Goal: Task Accomplishment & Management: Use online tool/utility

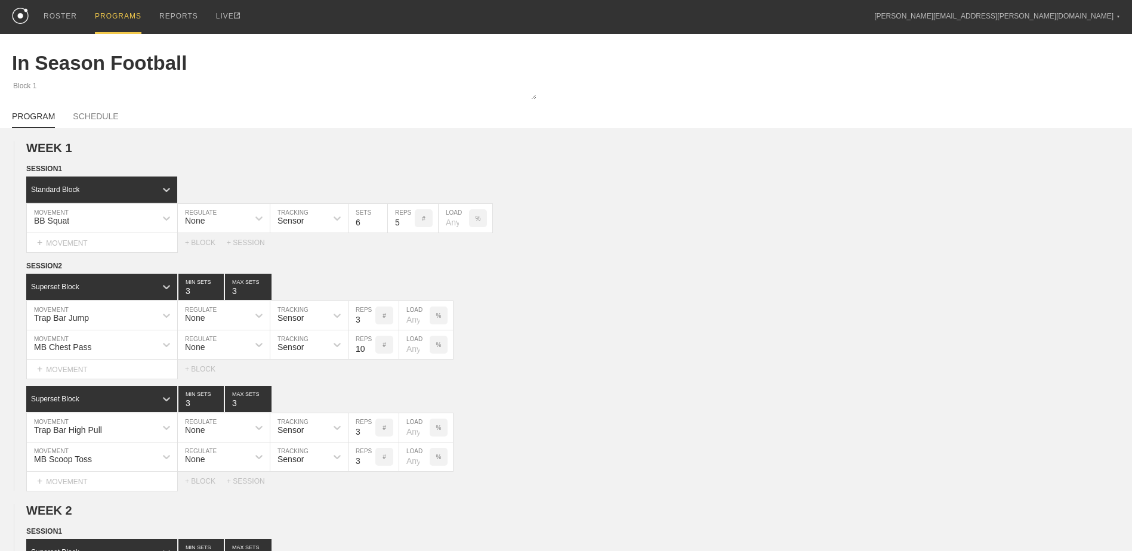
click at [112, 11] on div "PROGRAMS" at bounding box center [118, 17] width 47 height 34
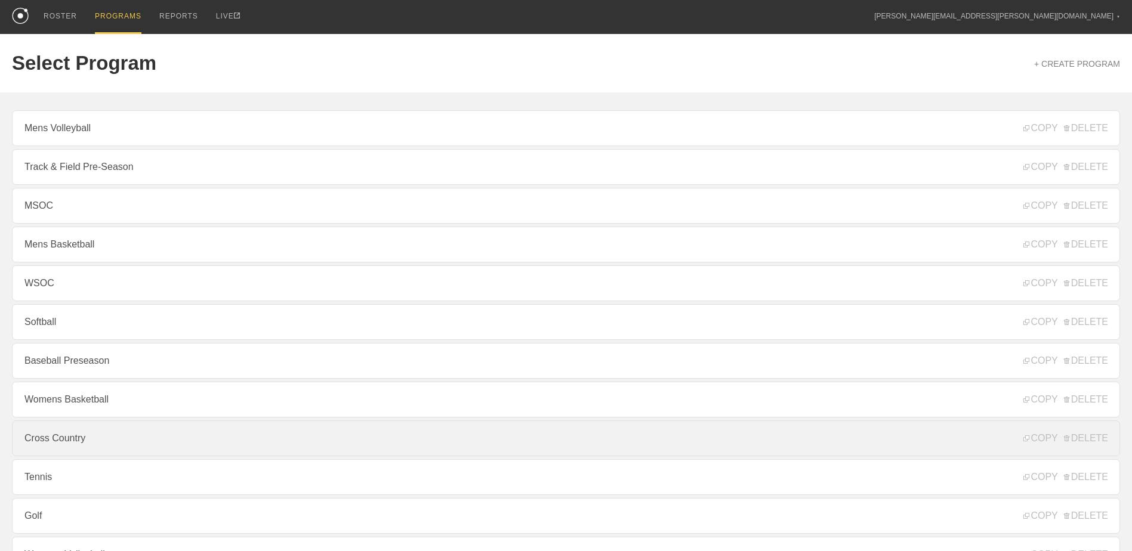
scroll to position [128, 0]
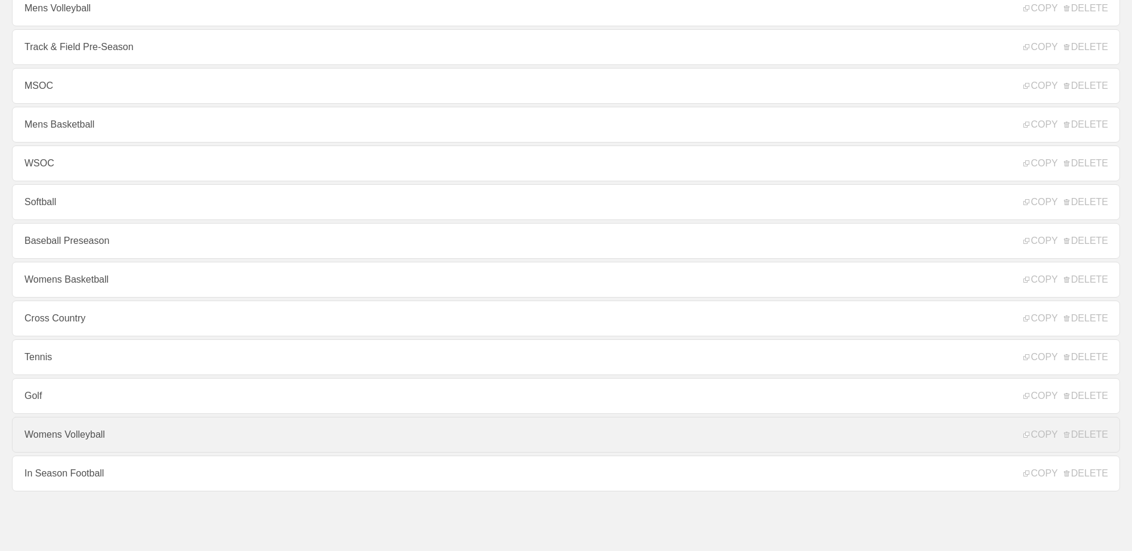
click at [206, 433] on link "Womens Volleyball" at bounding box center [566, 435] width 1108 height 36
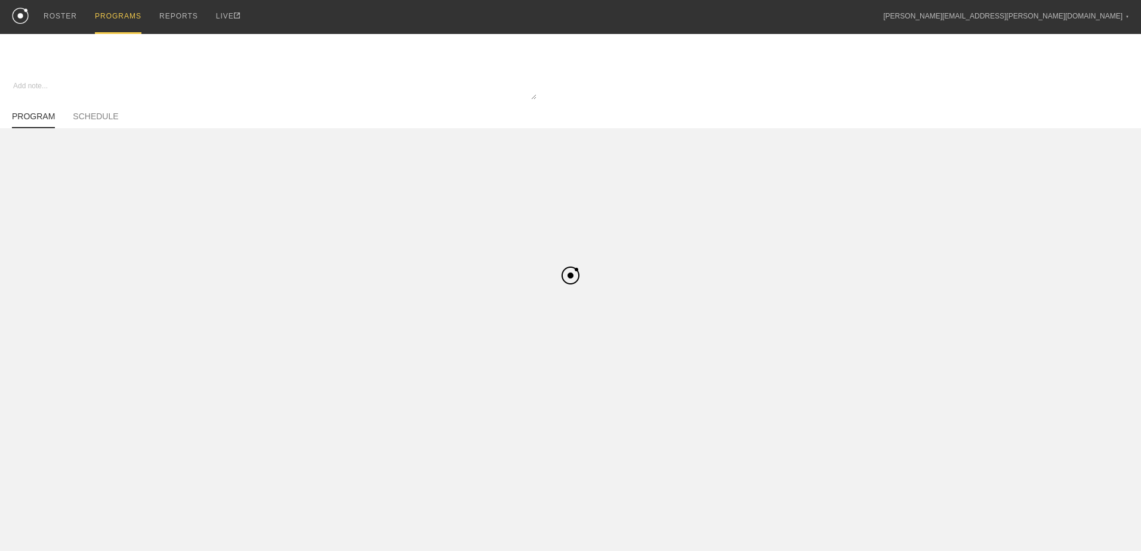
type textarea "x"
type input "Womens Volleyball"
type textarea "In Season"
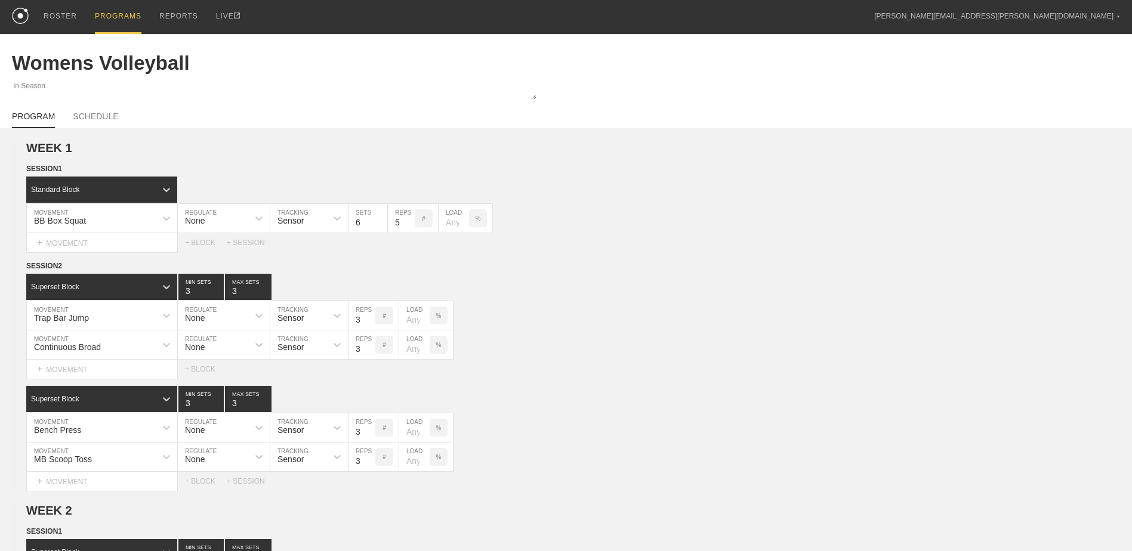
click at [97, 20] on div "PROGRAMS" at bounding box center [118, 17] width 47 height 34
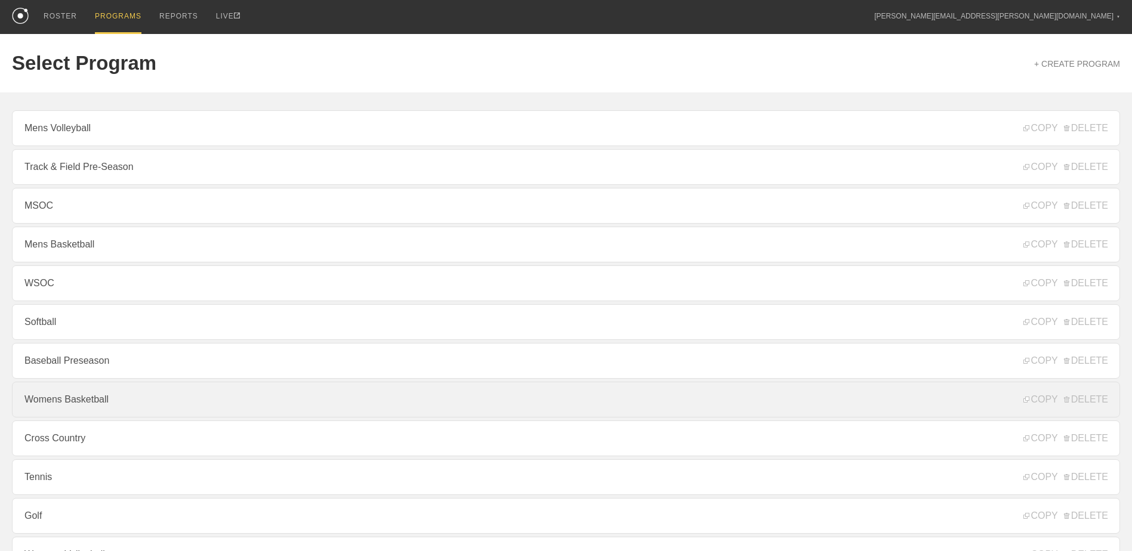
click at [103, 413] on link "Womens Basketball" at bounding box center [566, 400] width 1108 height 36
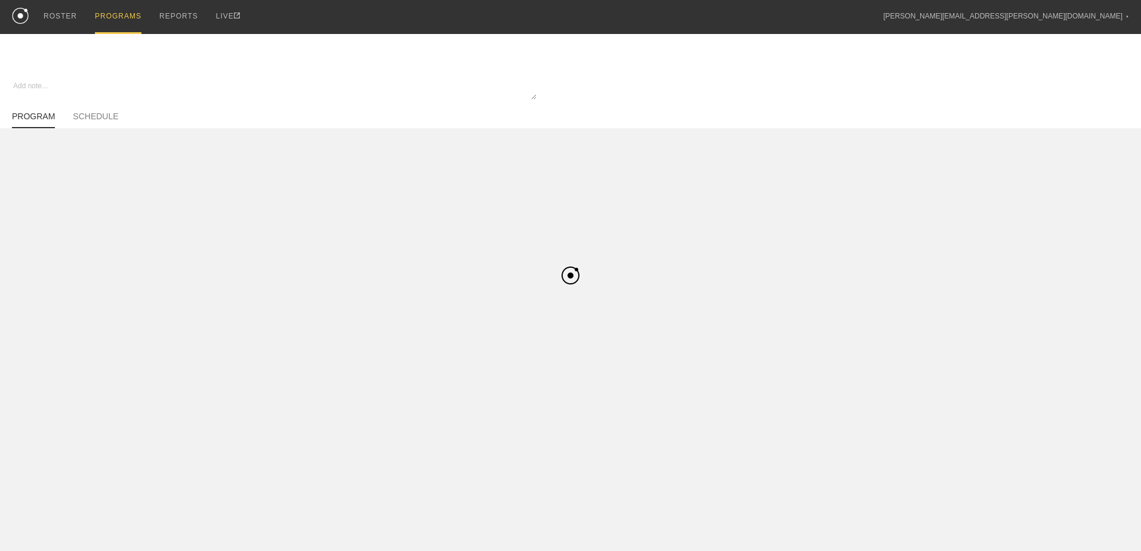
type textarea "x"
type input "Womens Basketball"
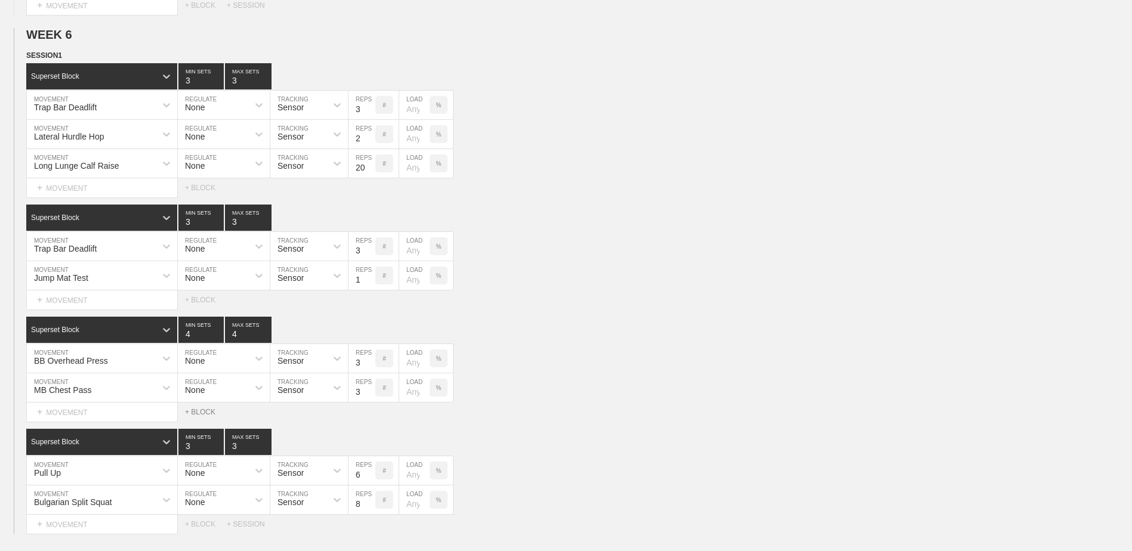
scroll to position [5092, 0]
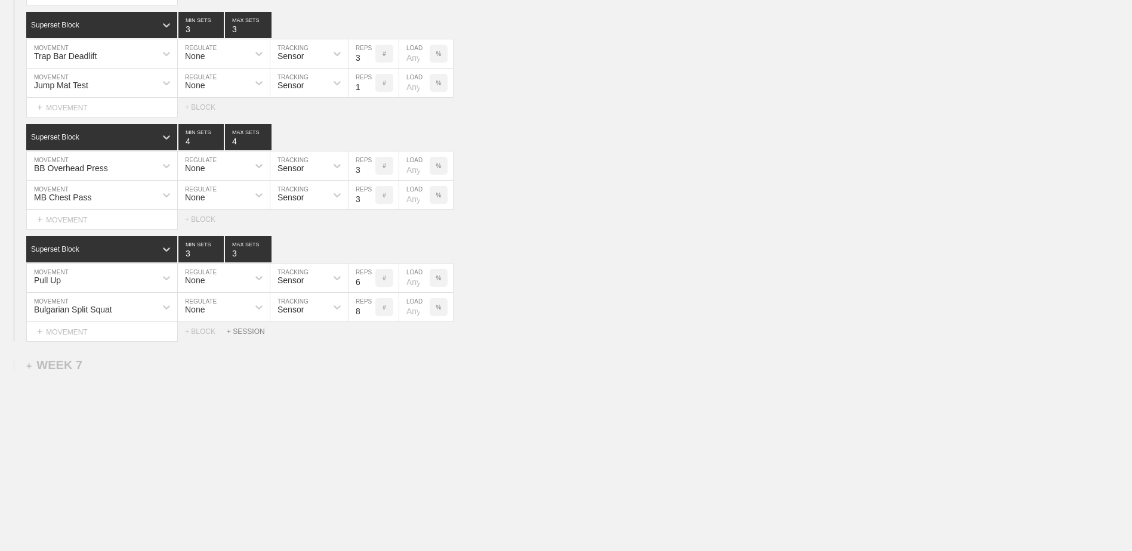
click at [255, 328] on div "+ SESSION" at bounding box center [251, 332] width 48 height 8
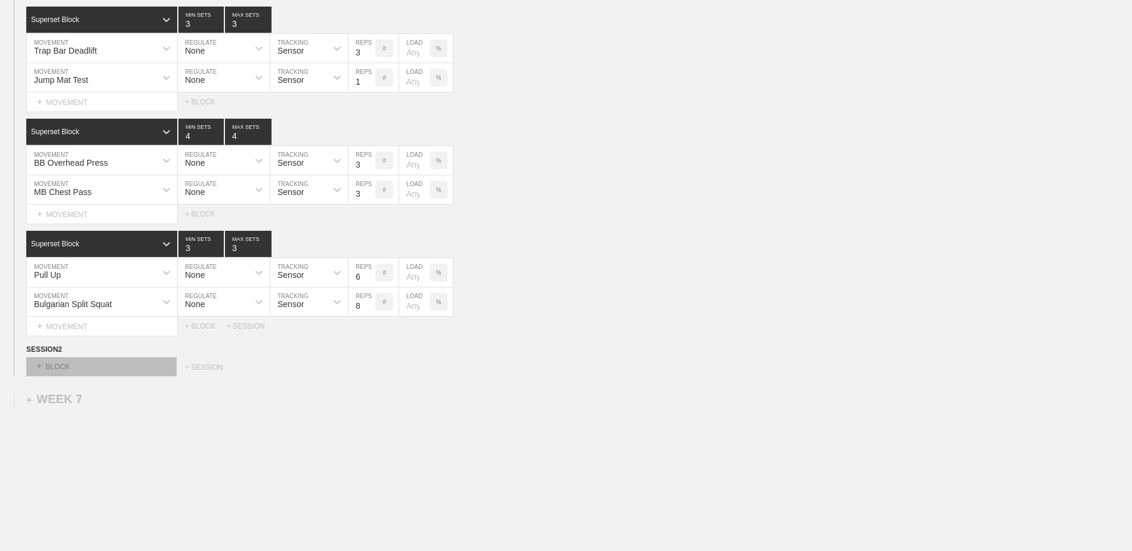
click at [115, 373] on div "+ BLOCK" at bounding box center [101, 366] width 150 height 19
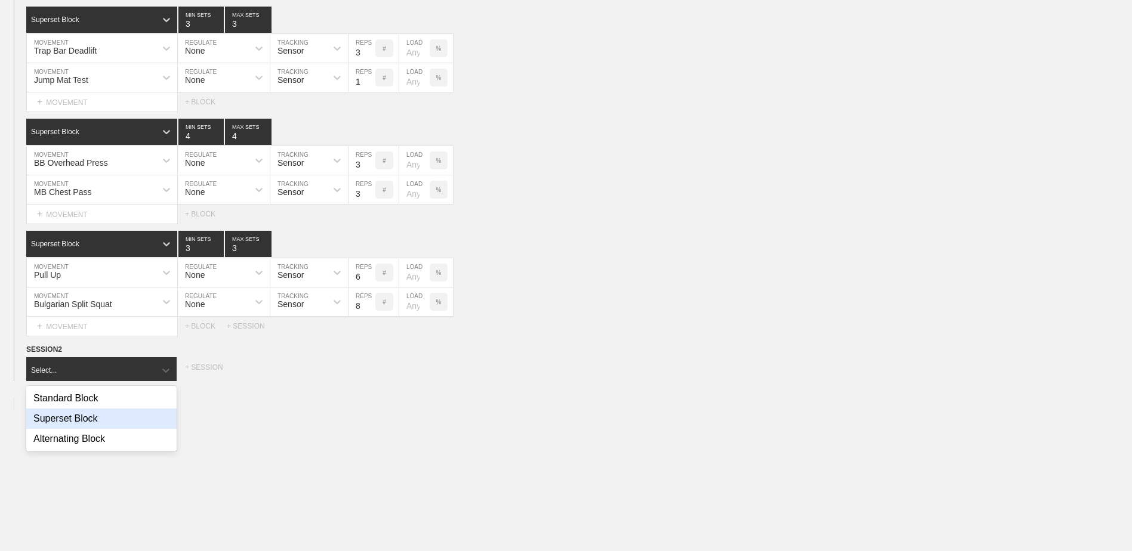
click at [100, 424] on div "Superset Block" at bounding box center [101, 419] width 150 height 20
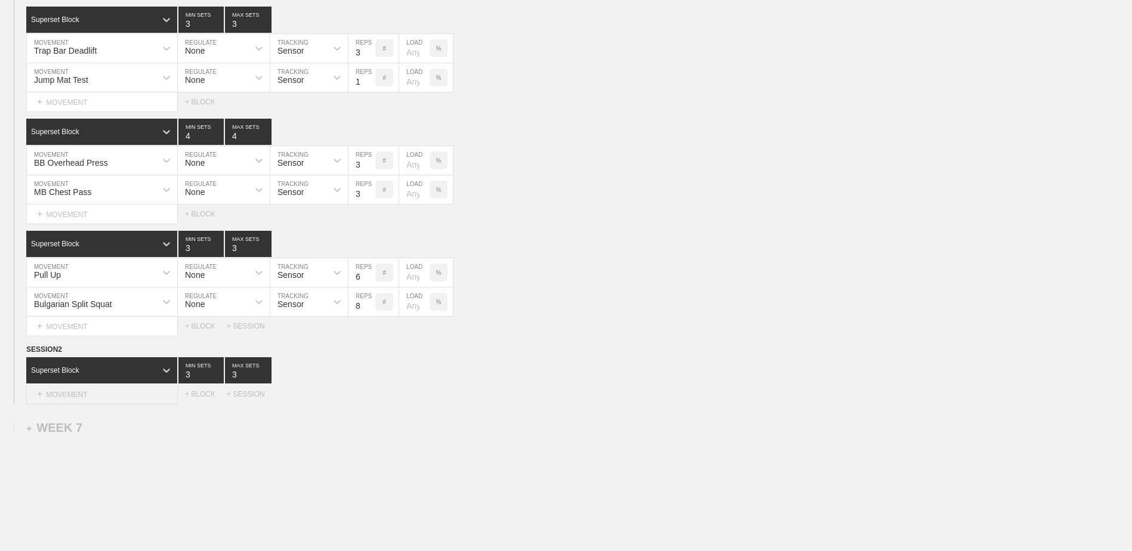
click at [100, 399] on div "+ MOVEMENT" at bounding box center [102, 395] width 152 height 20
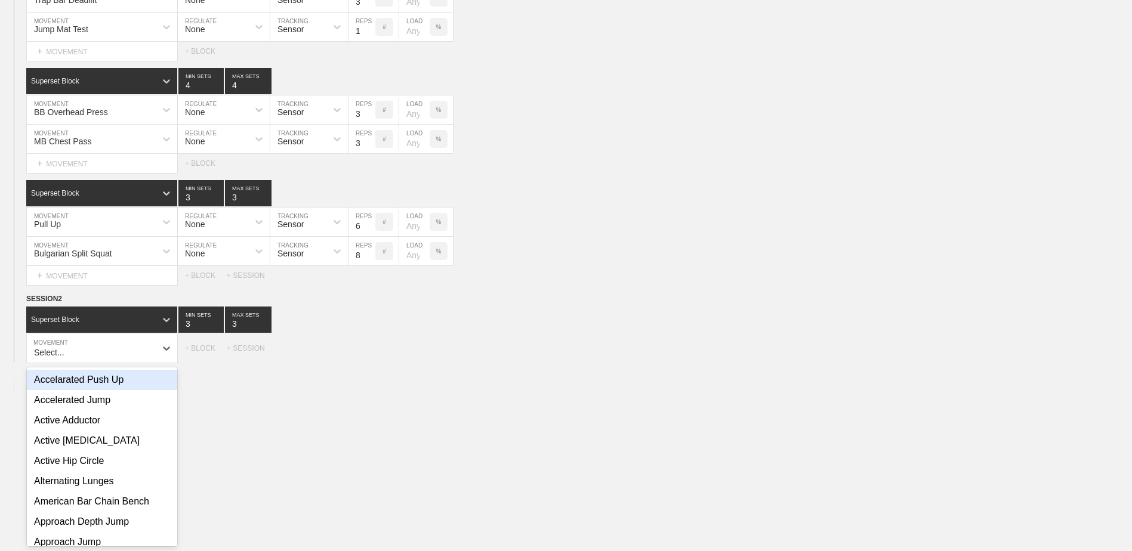
scroll to position [5147, 0]
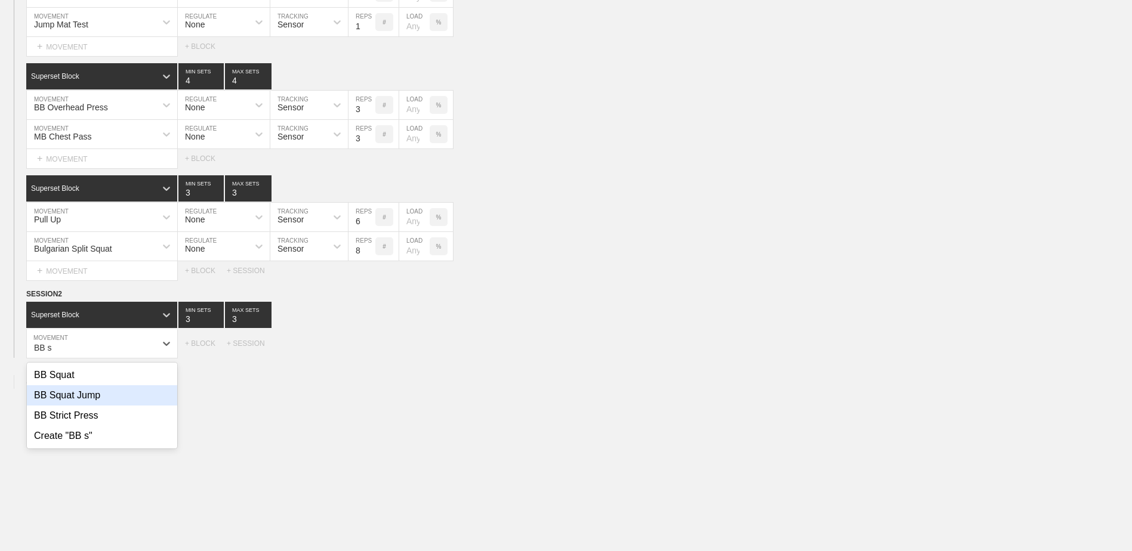
click at [97, 405] on div "BB Squat Jump" at bounding box center [102, 396] width 150 height 20
type input "BB s"
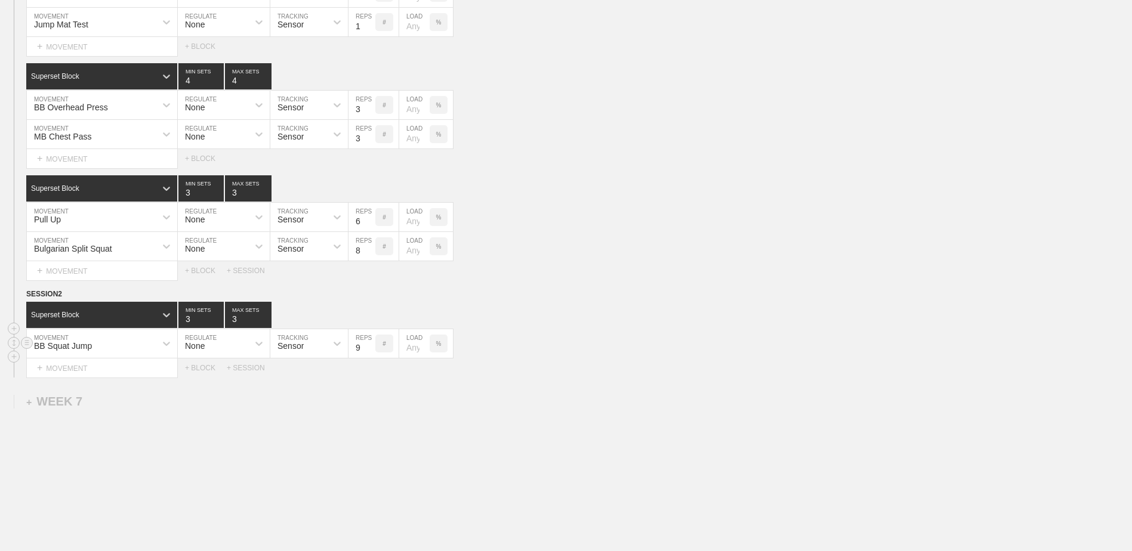
click at [368, 351] on input "9" at bounding box center [362, 343] width 27 height 29
click at [369, 356] on input "8" at bounding box center [362, 343] width 27 height 29
click at [369, 356] on input "7" at bounding box center [362, 343] width 27 height 29
click at [369, 356] on input "6" at bounding box center [362, 343] width 27 height 29
click at [369, 356] on input "5" at bounding box center [362, 343] width 27 height 29
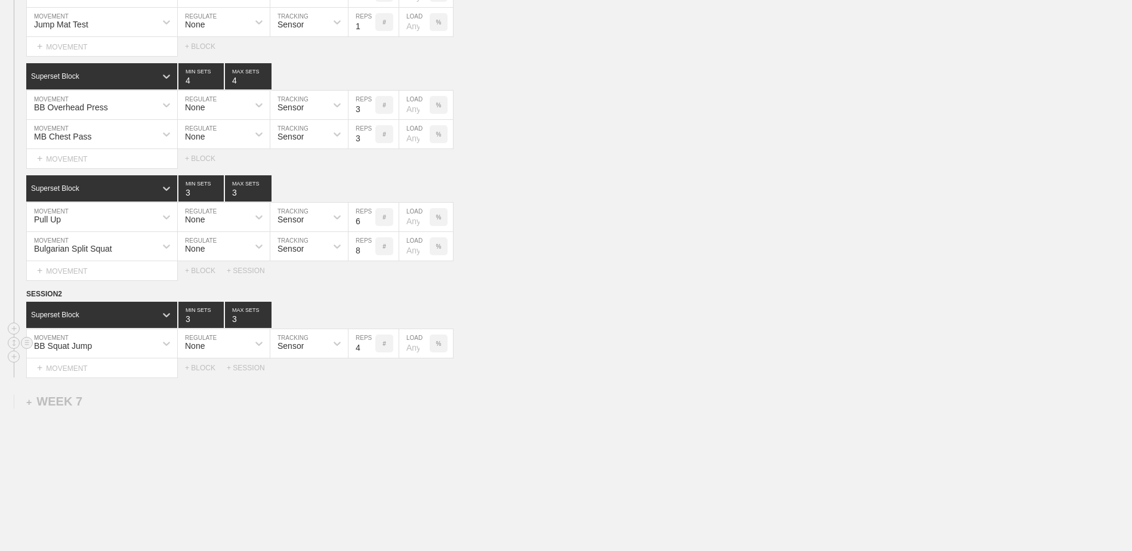
click at [369, 356] on input "4" at bounding box center [362, 343] width 27 height 29
type input "3"
click at [369, 356] on input "3" at bounding box center [362, 343] width 27 height 29
type input "4"
click at [218, 322] on input "4" at bounding box center [200, 315] width 45 height 26
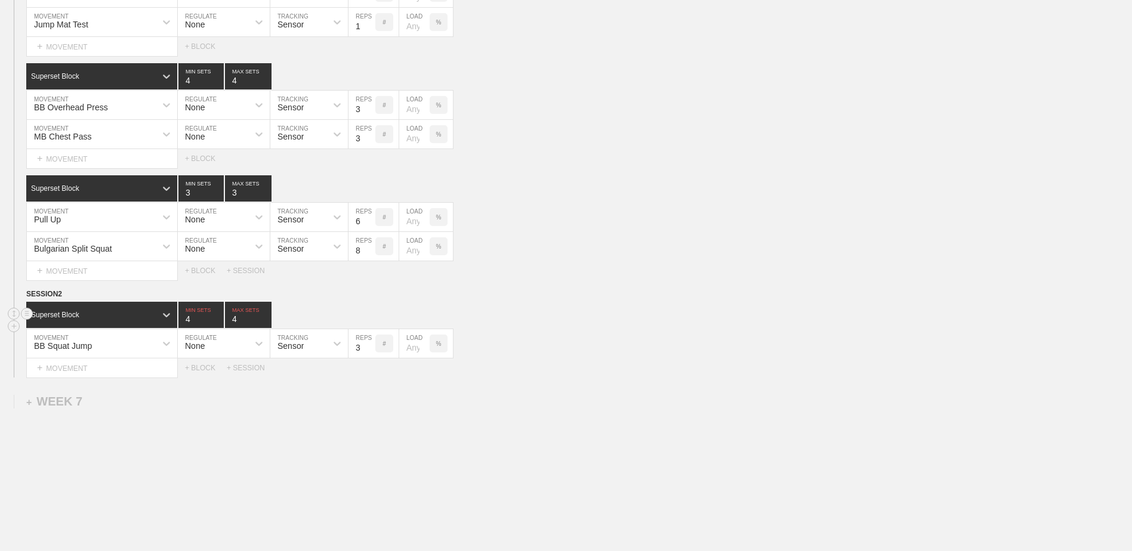
type input "4"
click at [266, 322] on input "4" at bounding box center [248, 315] width 47 height 26
click at [157, 369] on div "+ MOVEMENT" at bounding box center [102, 369] width 152 height 20
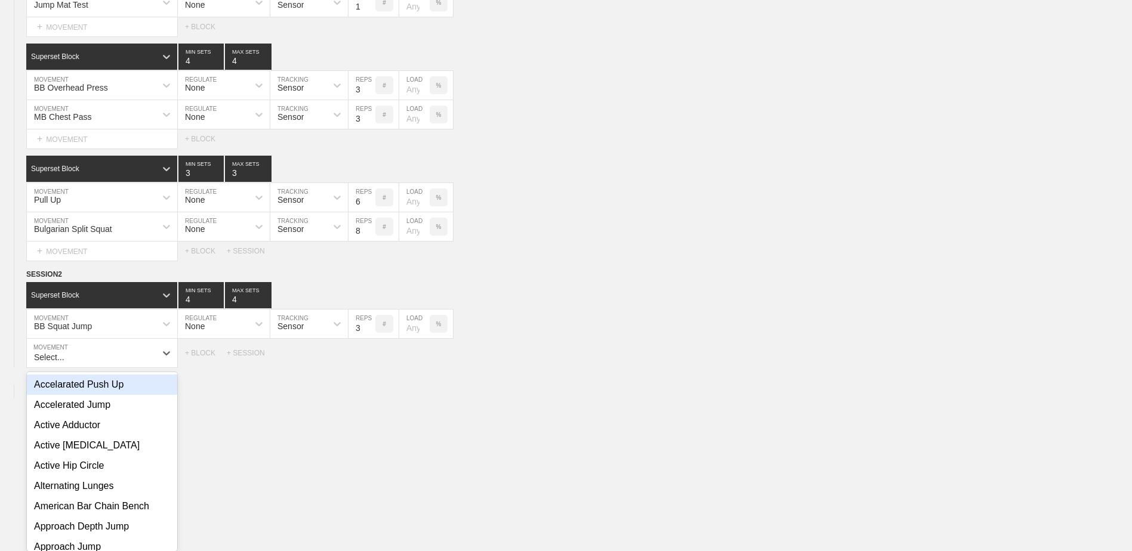
scroll to position [5176, 0]
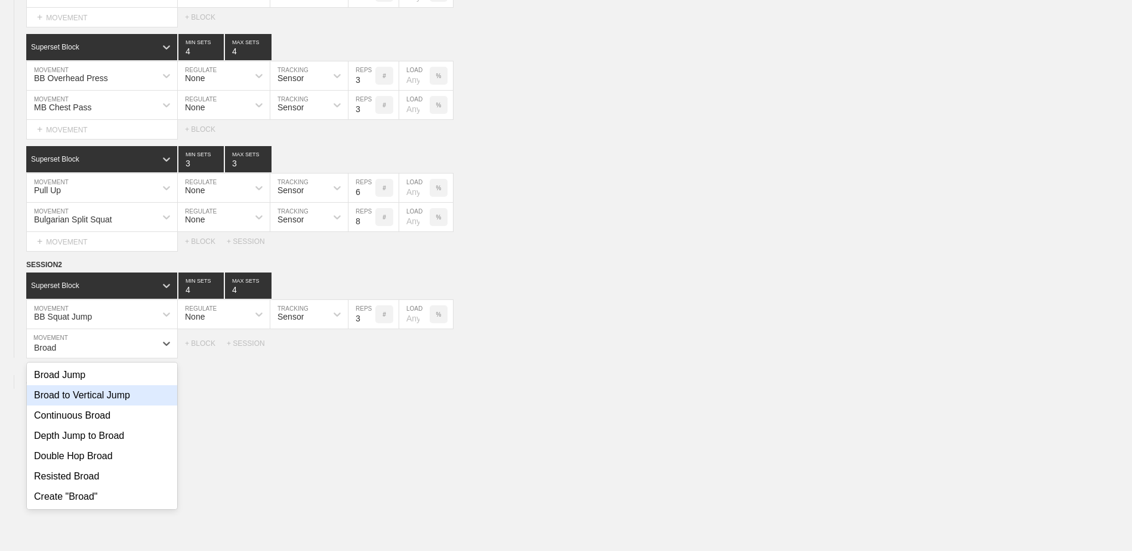
click at [95, 402] on div "Broad to Vertical Jump" at bounding box center [102, 396] width 150 height 20
type input "Broad"
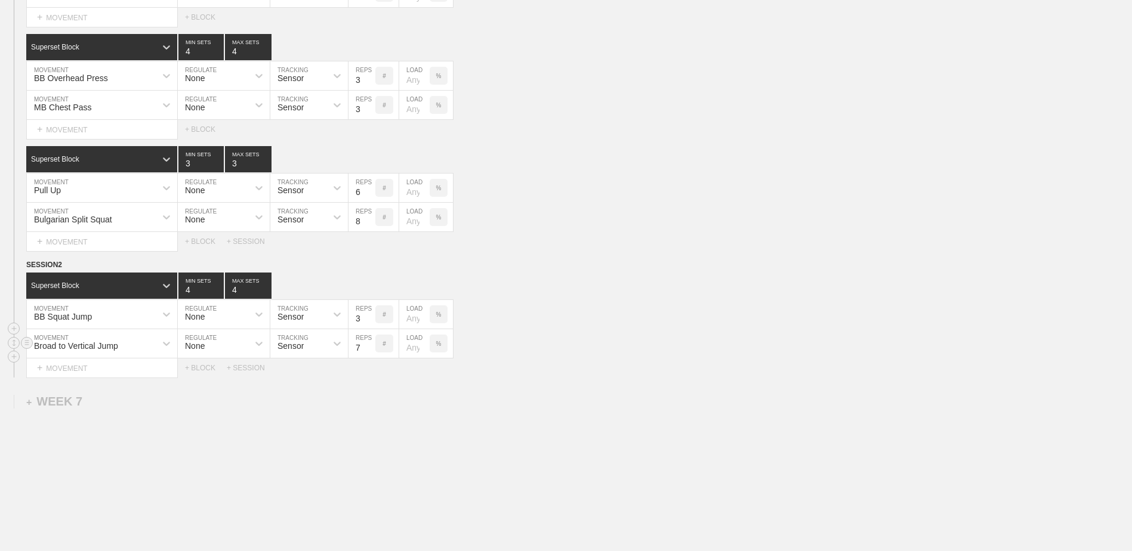
click at [371, 354] on input "7" at bounding box center [362, 343] width 27 height 29
click at [371, 354] on input "6" at bounding box center [362, 343] width 27 height 29
click at [371, 354] on input "5" at bounding box center [362, 343] width 27 height 29
click at [371, 354] on input "4" at bounding box center [362, 343] width 27 height 29
type input "3"
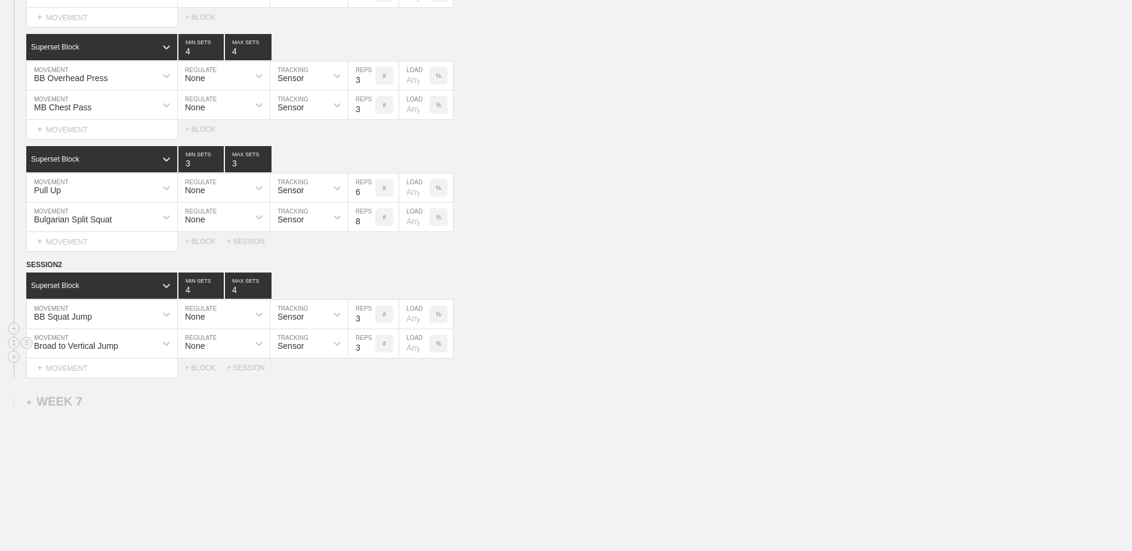
click at [371, 354] on input "3" at bounding box center [362, 343] width 27 height 29
click at [206, 372] on div "+ BLOCK" at bounding box center [206, 368] width 42 height 8
click at [78, 397] on div "Standard Block" at bounding box center [101, 398] width 151 height 26
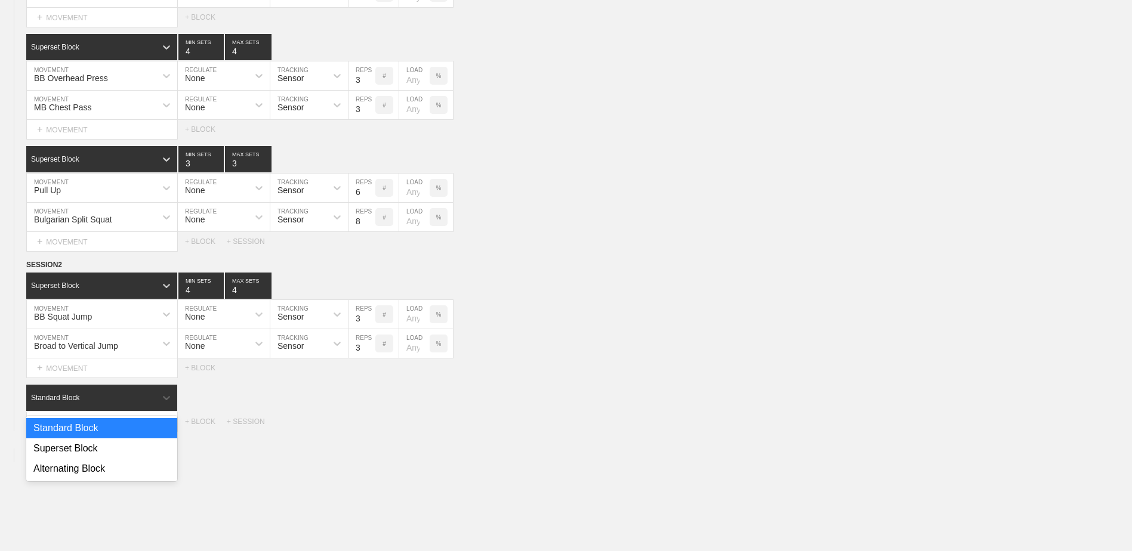
click at [58, 451] on div "Superset Block" at bounding box center [101, 449] width 151 height 20
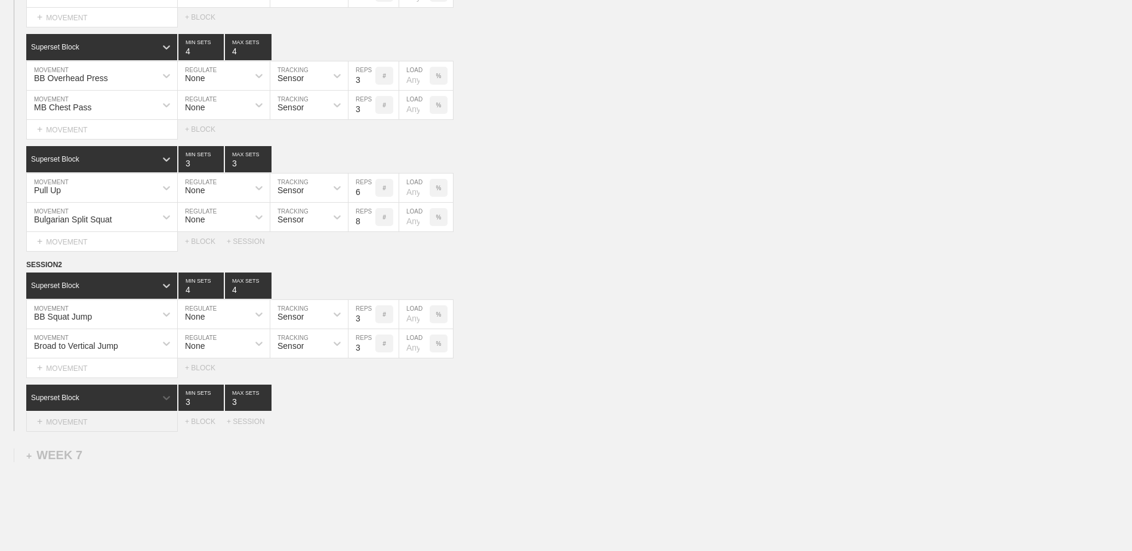
click at [60, 428] on div "+ MOVEMENT" at bounding box center [102, 422] width 152 height 20
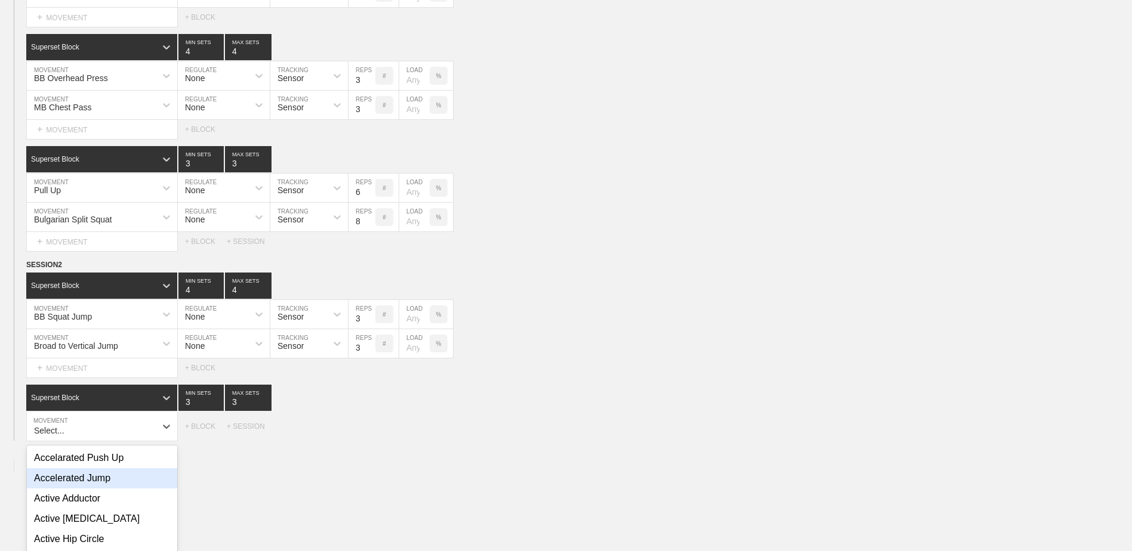
scroll to position [5259, 0]
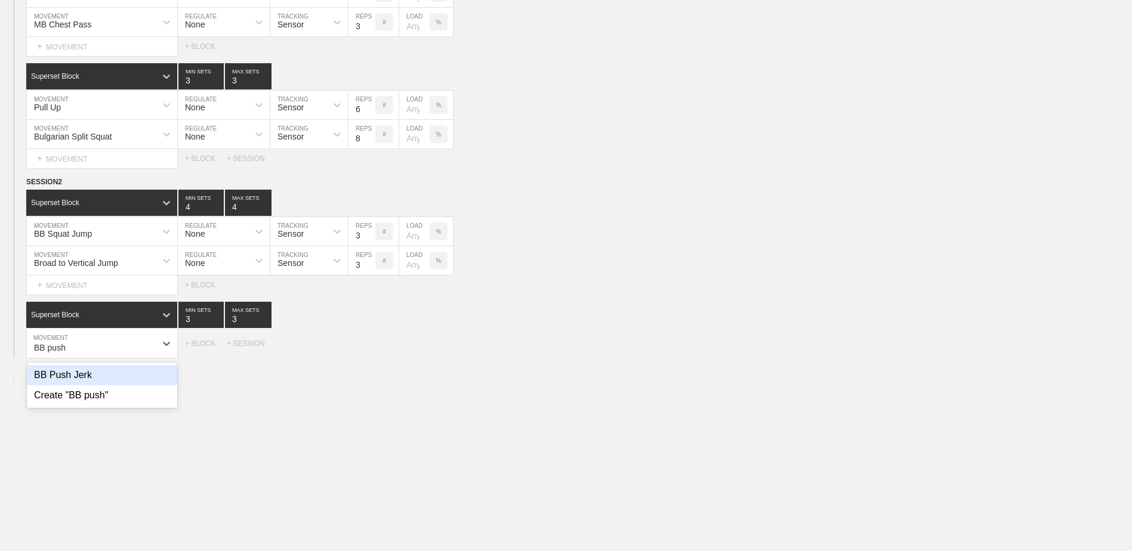
click at [78, 383] on div "BB Push Jerk" at bounding box center [102, 375] width 150 height 20
type input "BB push"
click at [368, 354] on input "7" at bounding box center [362, 343] width 27 height 29
click at [368, 354] on input "6" at bounding box center [362, 343] width 27 height 29
click at [368, 354] on input "5" at bounding box center [362, 343] width 27 height 29
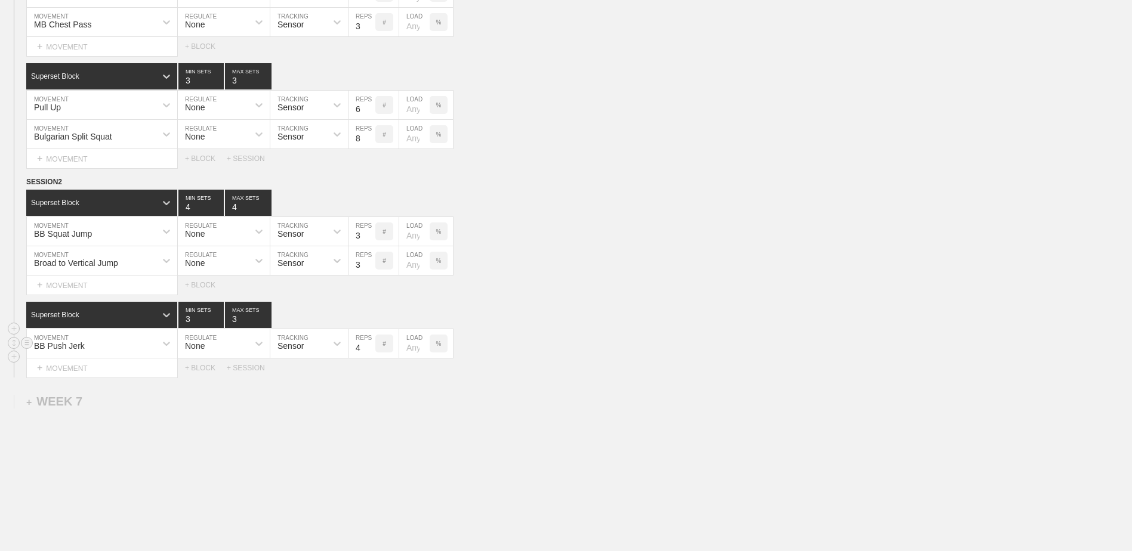
click at [368, 354] on input "4" at bounding box center [362, 343] width 27 height 29
type input "3"
click at [368, 354] on input "3" at bounding box center [362, 343] width 27 height 29
click at [84, 372] on div "+ MOVEMENT" at bounding box center [102, 369] width 152 height 20
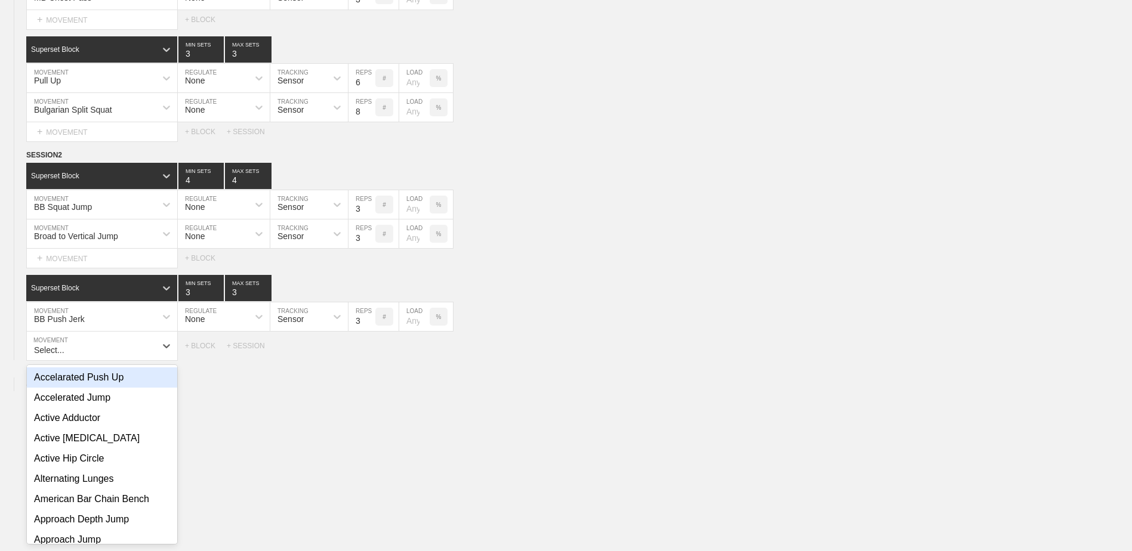
scroll to position [5289, 0]
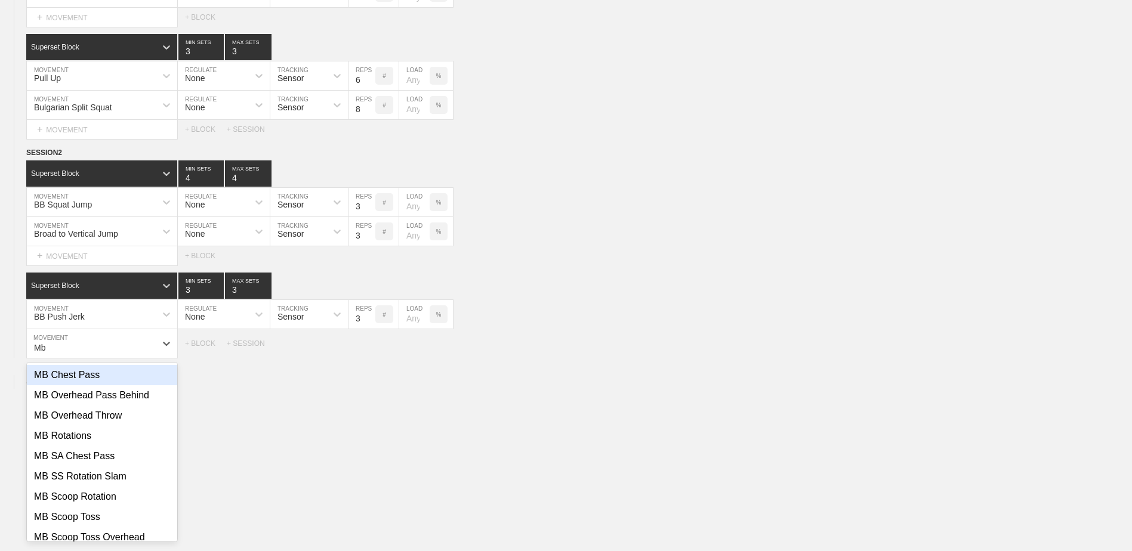
click at [108, 384] on div "MB Chest Pass" at bounding box center [102, 375] width 150 height 20
type input "Mb"
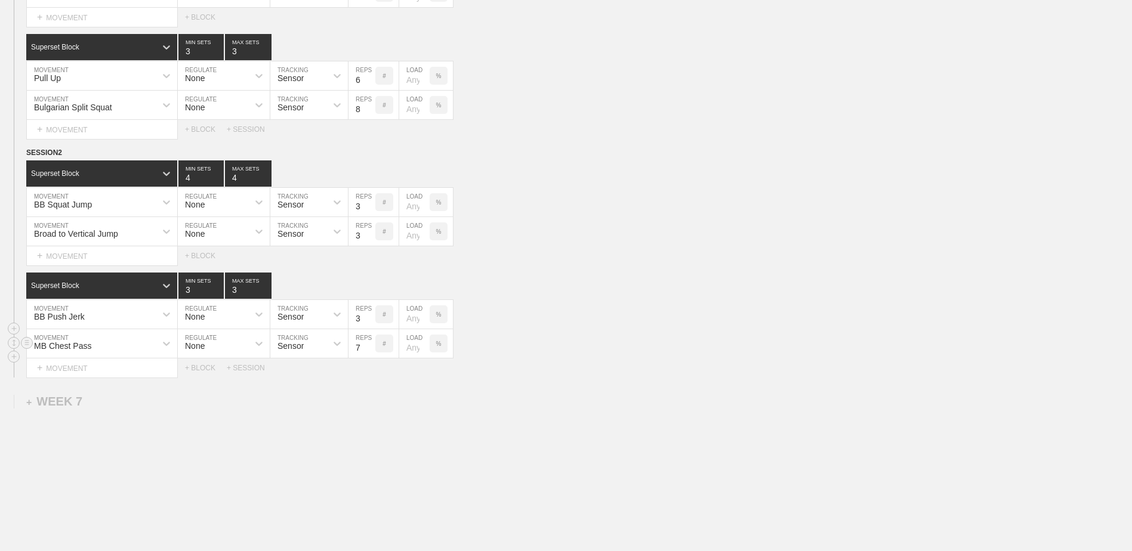
click at [370, 354] on input "7" at bounding box center [362, 343] width 27 height 29
click at [370, 354] on input "6" at bounding box center [362, 343] width 27 height 29
click at [370, 354] on input "5" at bounding box center [362, 343] width 27 height 29
click at [370, 354] on input "4" at bounding box center [362, 343] width 27 height 29
type input "3"
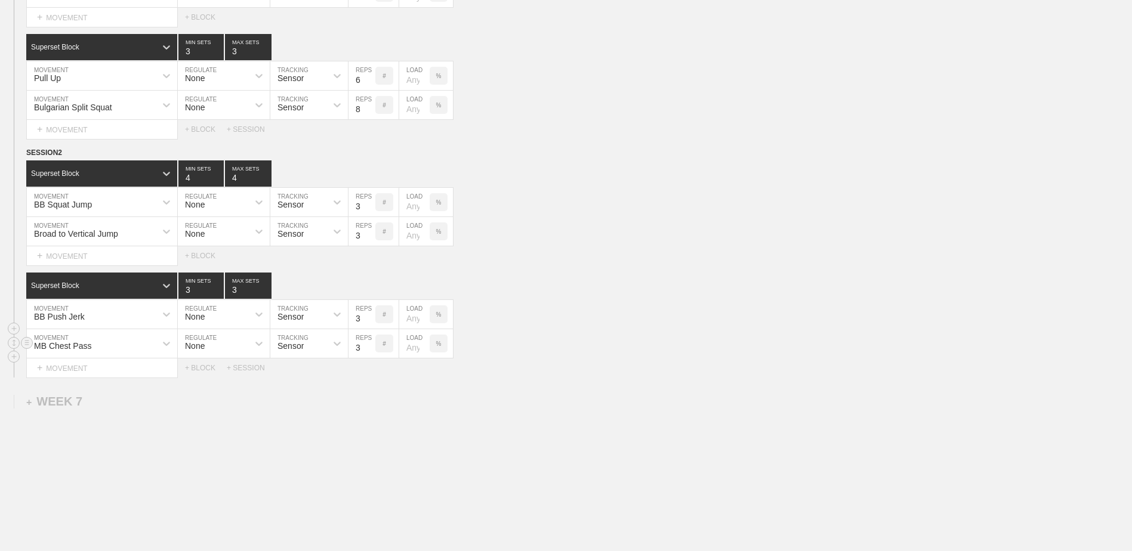
click at [370, 354] on input "3" at bounding box center [362, 343] width 27 height 29
type input "4"
click at [218, 292] on input "4" at bounding box center [200, 286] width 45 height 26
type input "4"
click at [267, 290] on input "4" at bounding box center [248, 286] width 47 height 26
